Goal: Navigation & Orientation: Go to known website

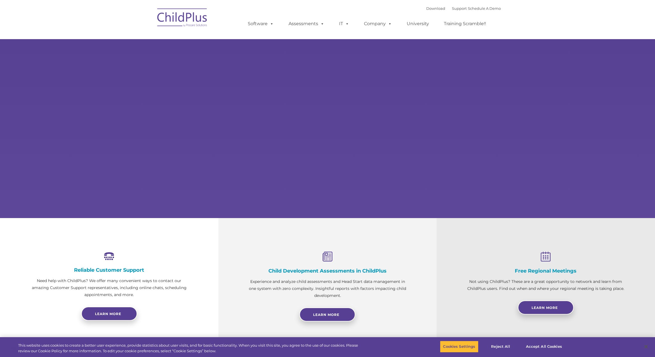
select select "MEDIUM"
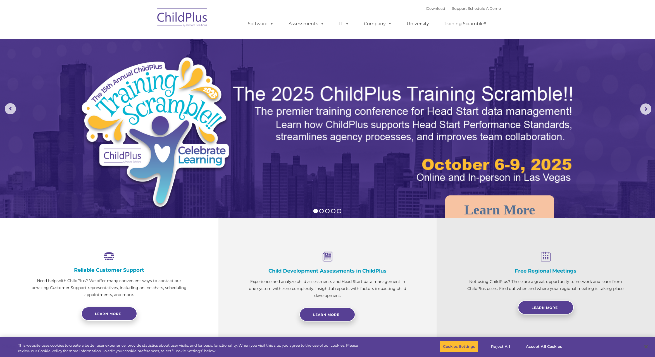
click at [189, 19] on img at bounding box center [183, 18] width 56 height 28
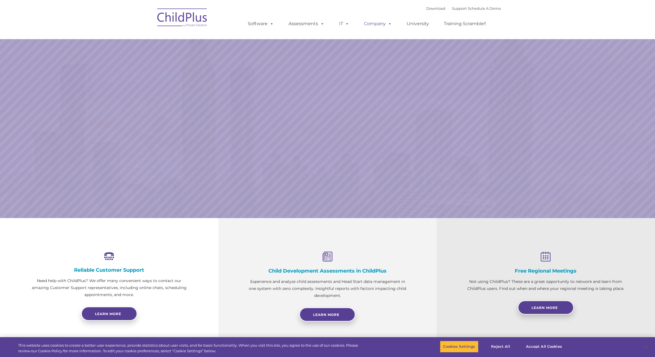
select select "MEDIUM"
